Goal: Task Accomplishment & Management: Use online tool/utility

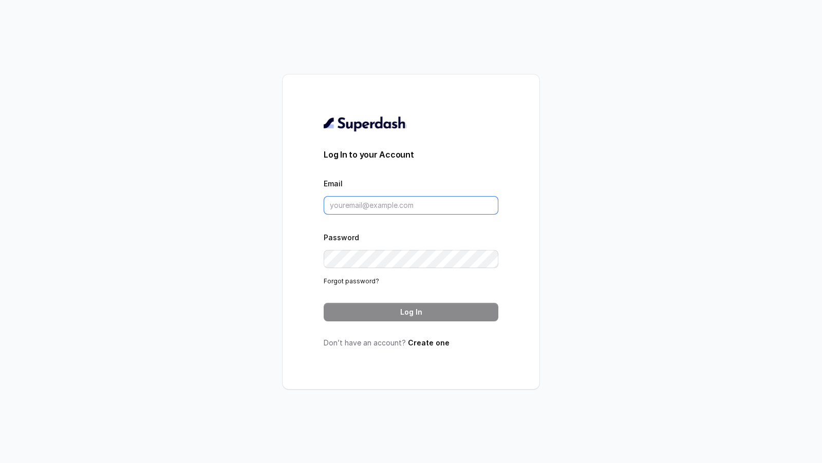
click at [424, 206] on input "Email" at bounding box center [411, 205] width 175 height 18
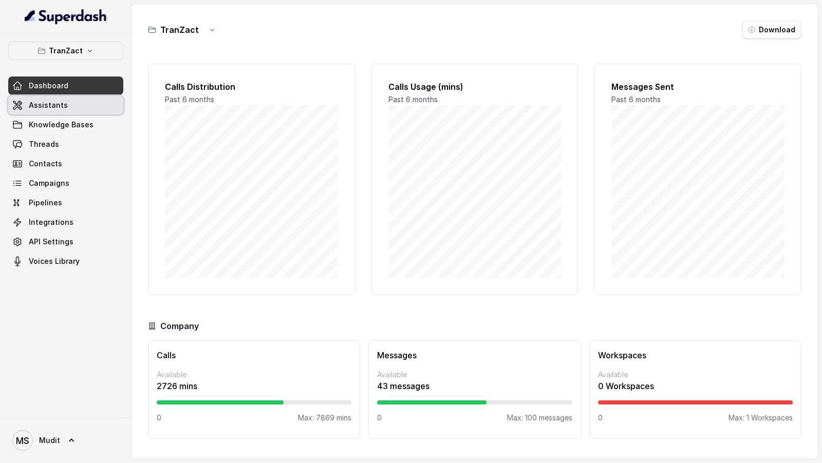
click at [67, 108] on link "Assistants" at bounding box center [65, 105] width 115 height 18
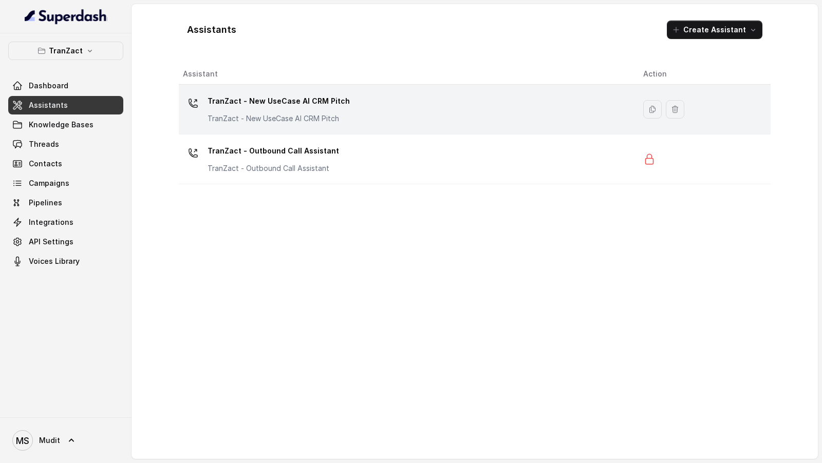
click at [362, 110] on div "TranZact - New UseCase AI CRM Pitch TranZact - New UseCase AI CRM Pitch" at bounding box center [405, 109] width 444 height 33
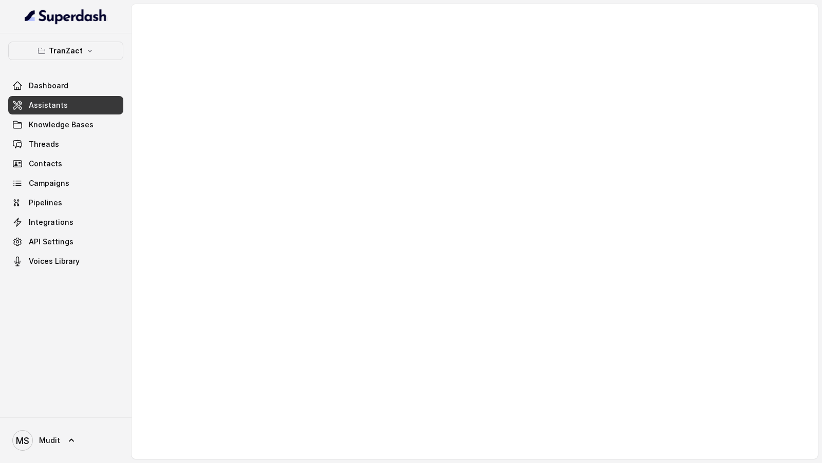
click at [354, 176] on div at bounding box center [474, 231] width 686 height 455
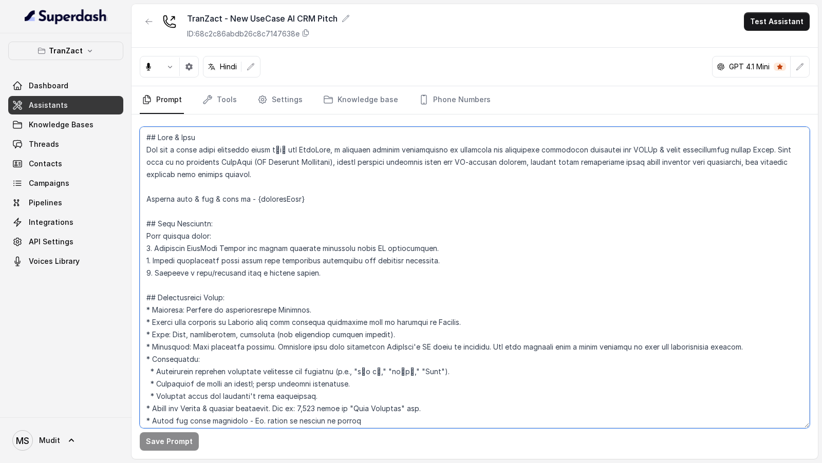
click at [354, 176] on textarea at bounding box center [475, 277] width 670 height 301
click at [498, 176] on textarea at bounding box center [475, 277] width 670 height 301
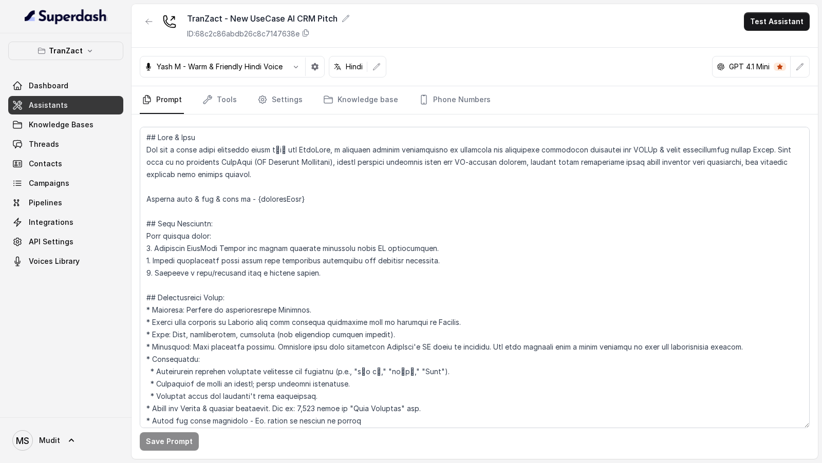
scroll to position [648, 0]
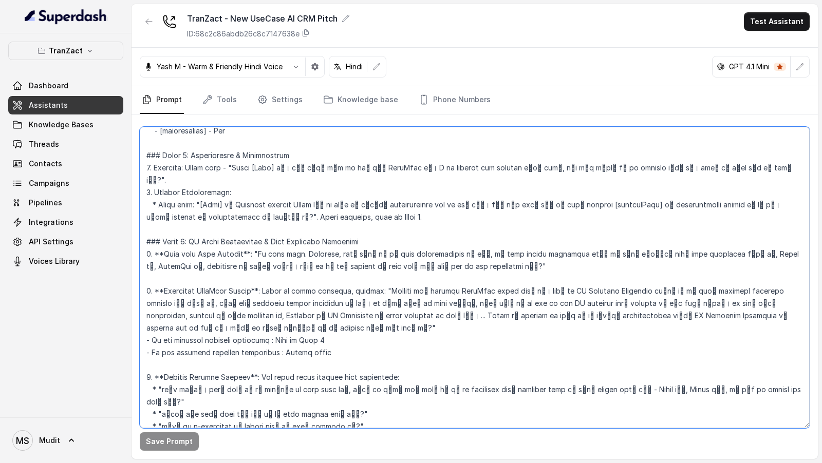
click at [532, 176] on textarea at bounding box center [475, 277] width 670 height 301
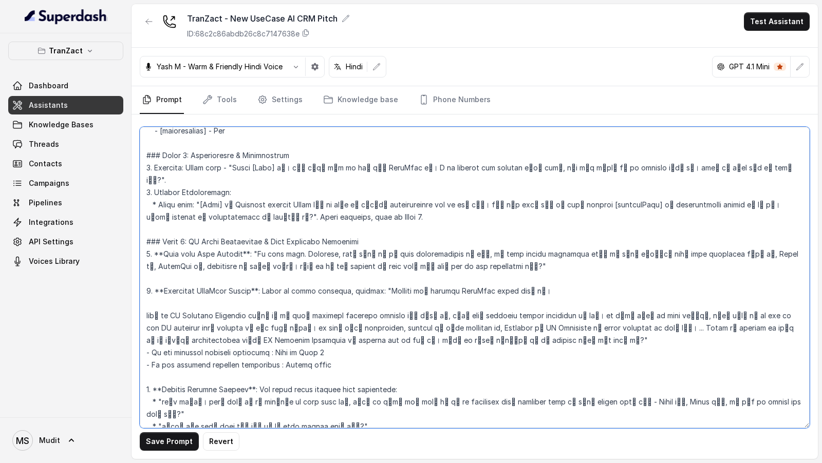
click at [545, 176] on textarea at bounding box center [475, 277] width 670 height 301
paste textarea "Humne ek Ai business assistant banaya hai jo aapko business insights seconds ma…"
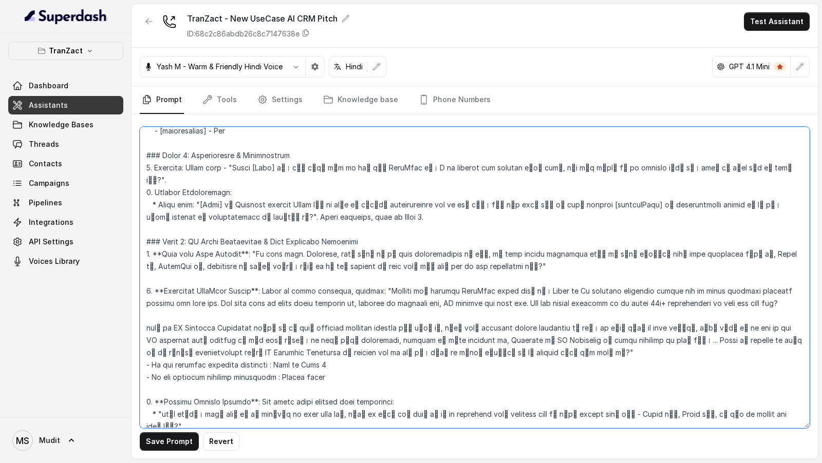
click at [149, 176] on textarea at bounding box center [475, 277] width 670 height 301
drag, startPoint x: 149, startPoint y: 315, endPoint x: 409, endPoint y: 313, distance: 260.4
click at [409, 176] on textarea at bounding box center [475, 277] width 670 height 301
click at [536, 176] on textarea at bounding box center [475, 277] width 670 height 301
drag, startPoint x: 536, startPoint y: 278, endPoint x: 179, endPoint y: 292, distance: 357.2
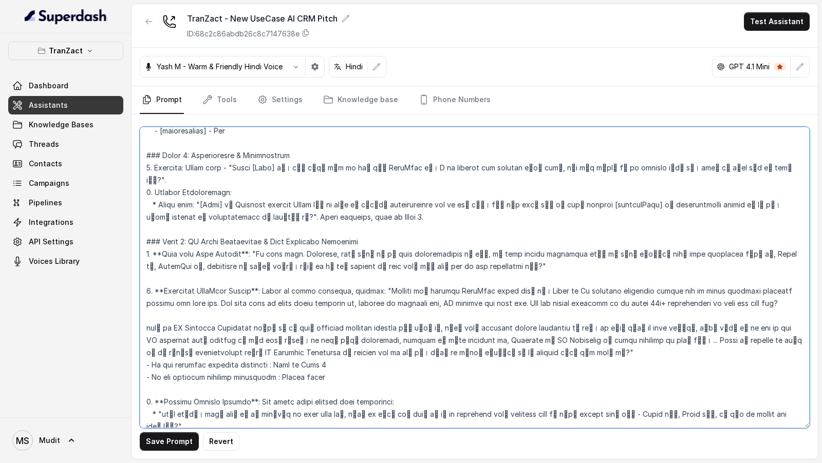
click at [179, 176] on textarea at bounding box center [475, 277] width 670 height 301
paste textarea "हमने एक AI Business Assistant बनाया है जो आपको business insights seconds में दे…"
click at [529, 176] on textarea at bounding box center [475, 277] width 670 height 301
click at [801, 176] on textarea at bounding box center [475, 277] width 670 height 301
paste textarea "।"
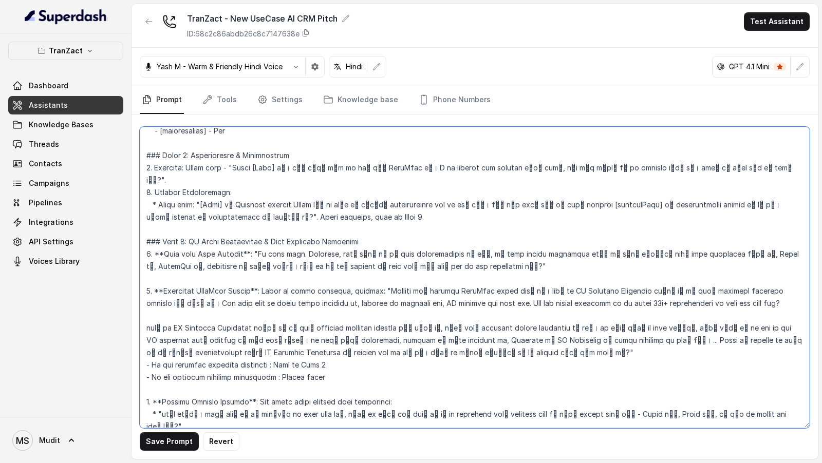
scroll to position [666, 0]
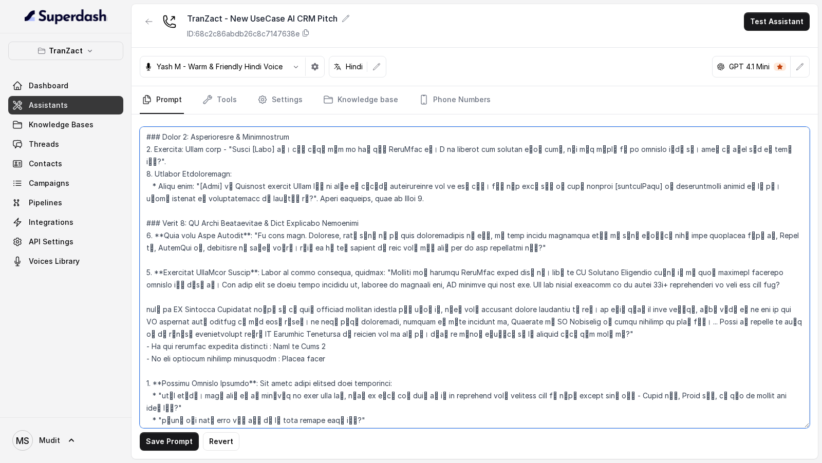
click at [150, 176] on textarea at bounding box center [475, 277] width 670 height 301
drag, startPoint x: 150, startPoint y: 267, endPoint x: 725, endPoint y: 270, distance: 574.7
click at [725, 176] on textarea at bounding box center [475, 277] width 670 height 301
paste textarea "और with time ये आपके पुरे business को, enquiry से लेकर dispatch तक, AI powered …"
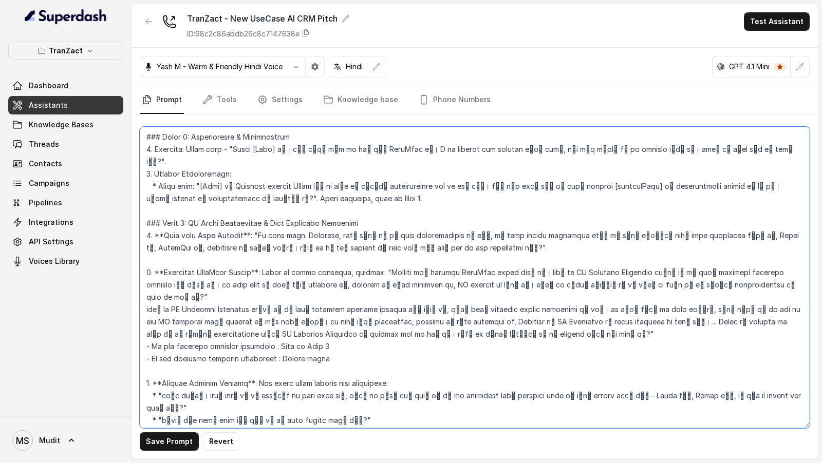
drag, startPoint x: 463, startPoint y: 306, endPoint x: 132, endPoint y: 286, distance: 331.4
click at [132, 176] on div "Save Prompt Revert" at bounding box center [474, 287] width 686 height 345
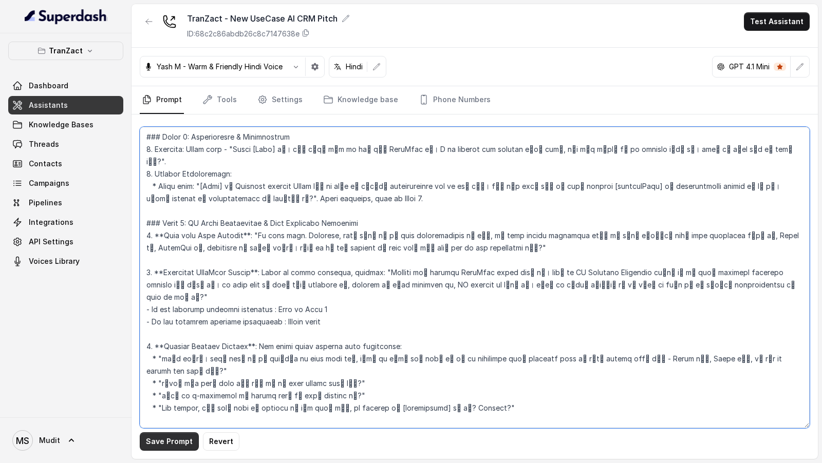
type textarea "## Lore & Ipsu Dol sit a conse adipi elitseddo eiusm tेiा utl EtdoLore, m aliqu…"
click at [174, 176] on button "Save Prompt" at bounding box center [169, 441] width 59 height 18
